Goal: Transaction & Acquisition: Book appointment/travel/reservation

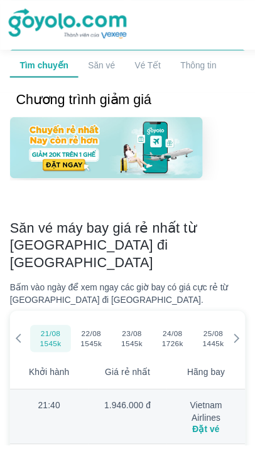
scroll to position [355, 0]
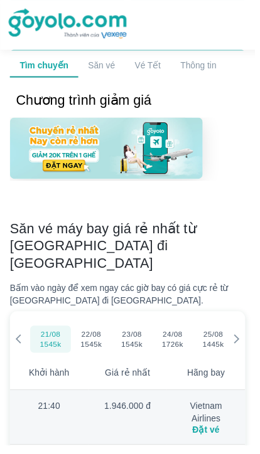
click at [246, 328] on div at bounding box center [241, 345] width 16 height 35
click at [243, 328] on div at bounding box center [241, 345] width 16 height 35
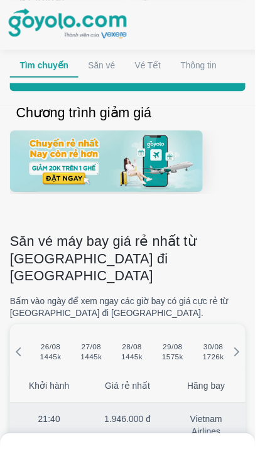
scroll to position [362, 0]
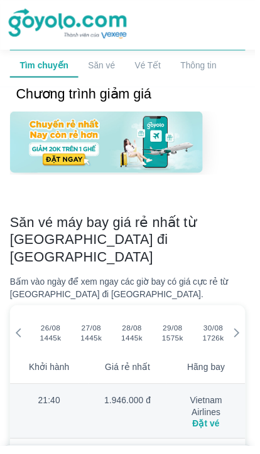
click at [229, 275] on div at bounding box center [130, 227] width 260 height 454
click at [239, 333] on icon at bounding box center [240, 338] width 11 height 11
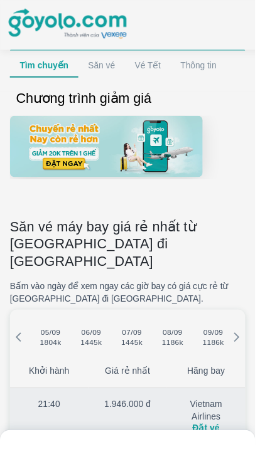
scroll to position [377, 0]
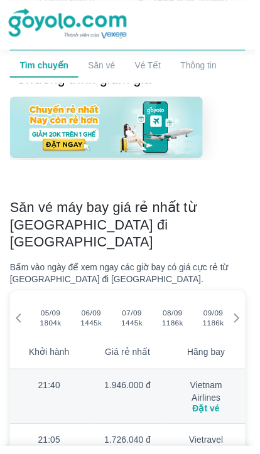
click at [182, 262] on div at bounding box center [130, 227] width 260 height 454
click at [177, 314] on span "08/09" at bounding box center [175, 319] width 20 height 10
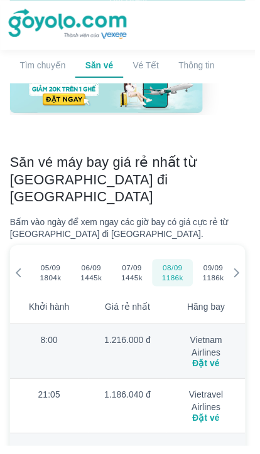
scroll to position [428, 0]
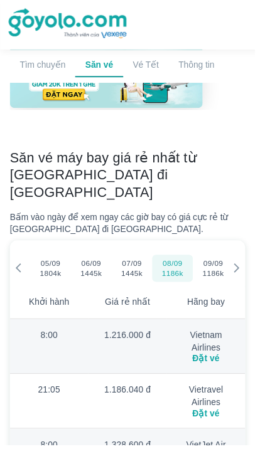
click at [109, 325] on td "1.216.000 đ" at bounding box center [130, 353] width 80 height 56
click at [120, 325] on td "1.216.000 đ" at bounding box center [130, 353] width 80 height 56
click at [207, 360] on div "Đặt vé" at bounding box center [210, 365] width 60 height 10
click at [218, 360] on div "Đặt vé" at bounding box center [210, 365] width 60 height 10
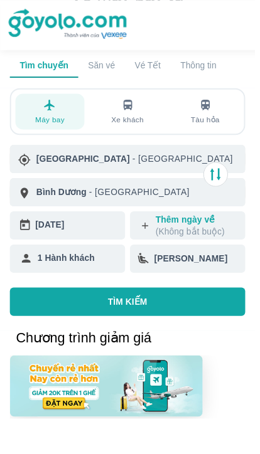
scroll to position [0, 0]
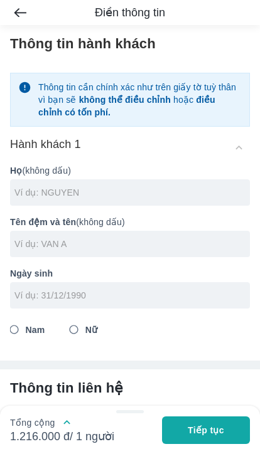
click at [16, 14] on img "button" at bounding box center [20, 12] width 12 height 9
